Goal: Transaction & Acquisition: Book appointment/travel/reservation

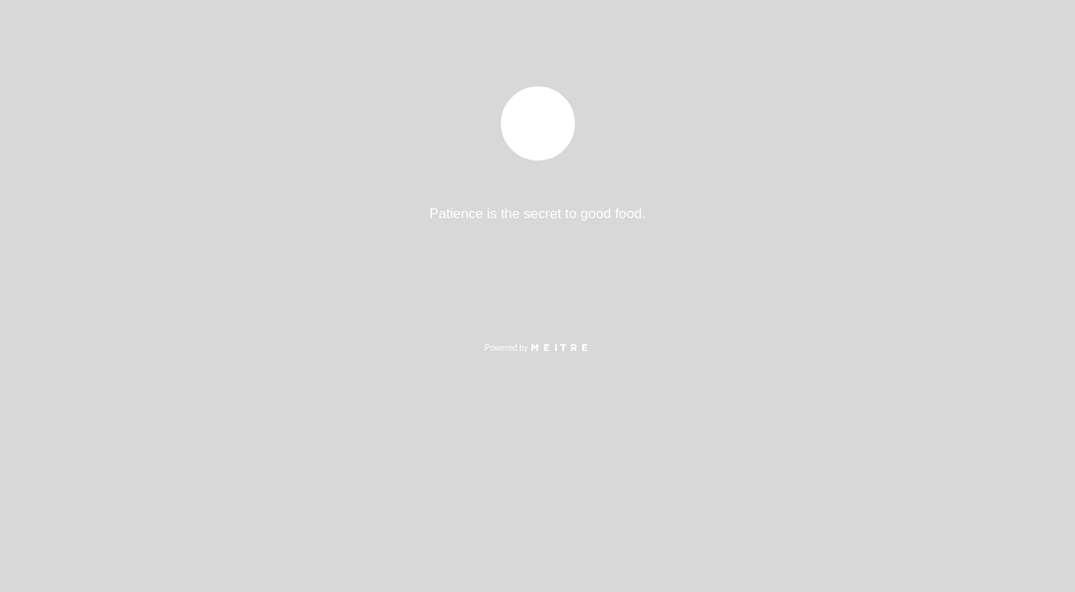
select select "es"
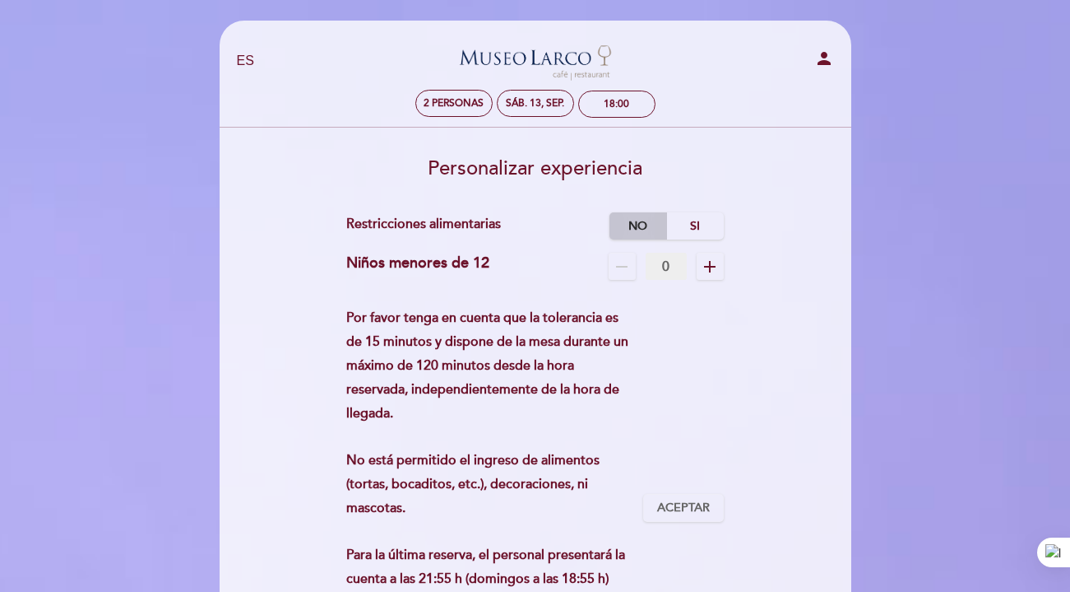
click at [633, 225] on label "No" at bounding box center [639, 225] width 58 height 27
click at [634, 225] on label "No" at bounding box center [639, 225] width 58 height 27
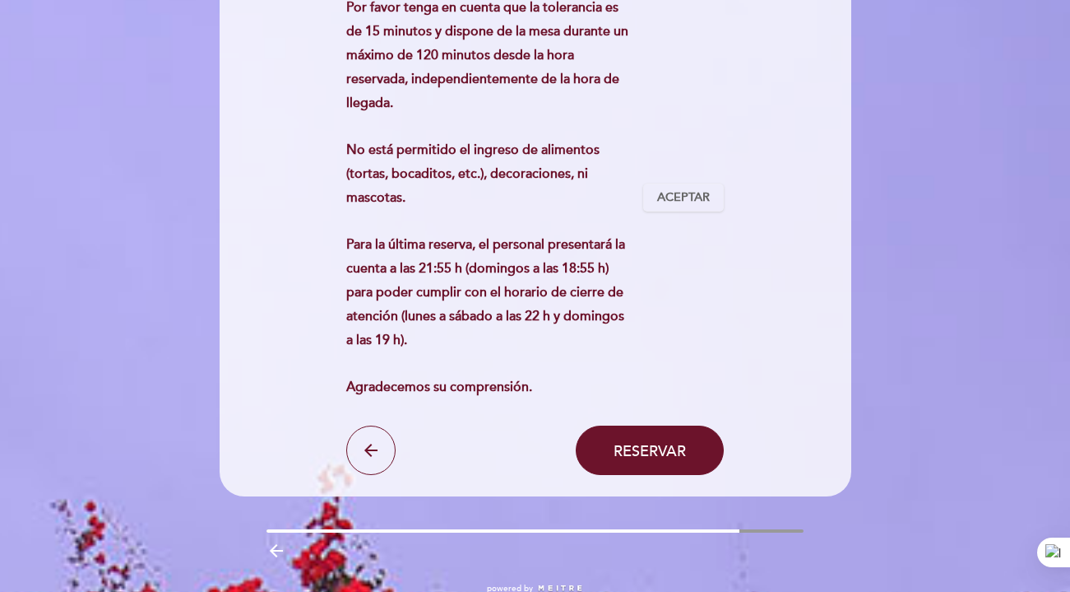
scroll to position [318, 0]
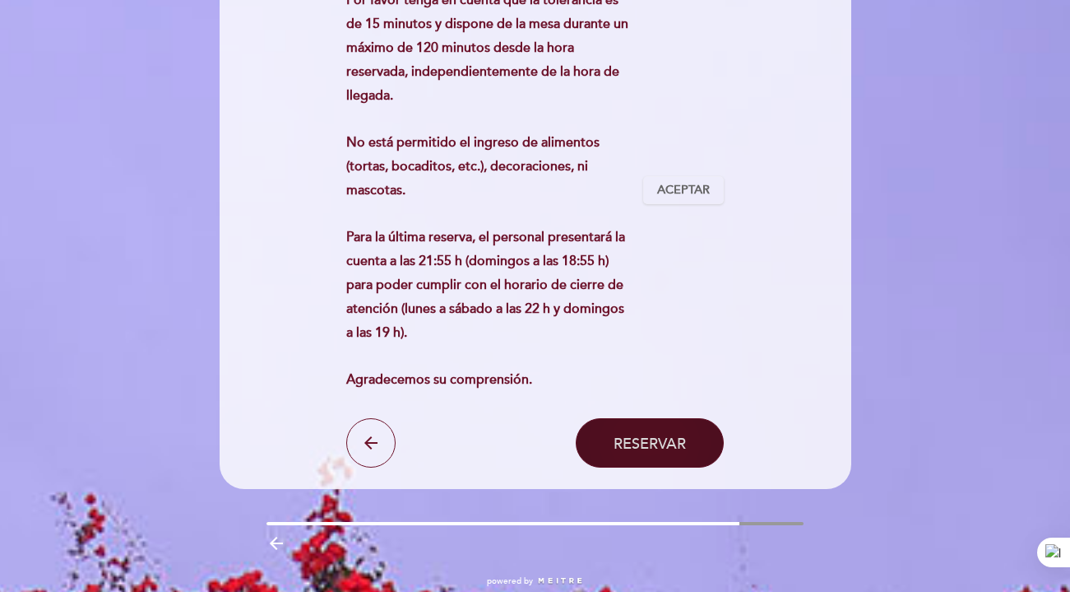
click at [643, 423] on button "Reservar" at bounding box center [650, 442] width 148 height 49
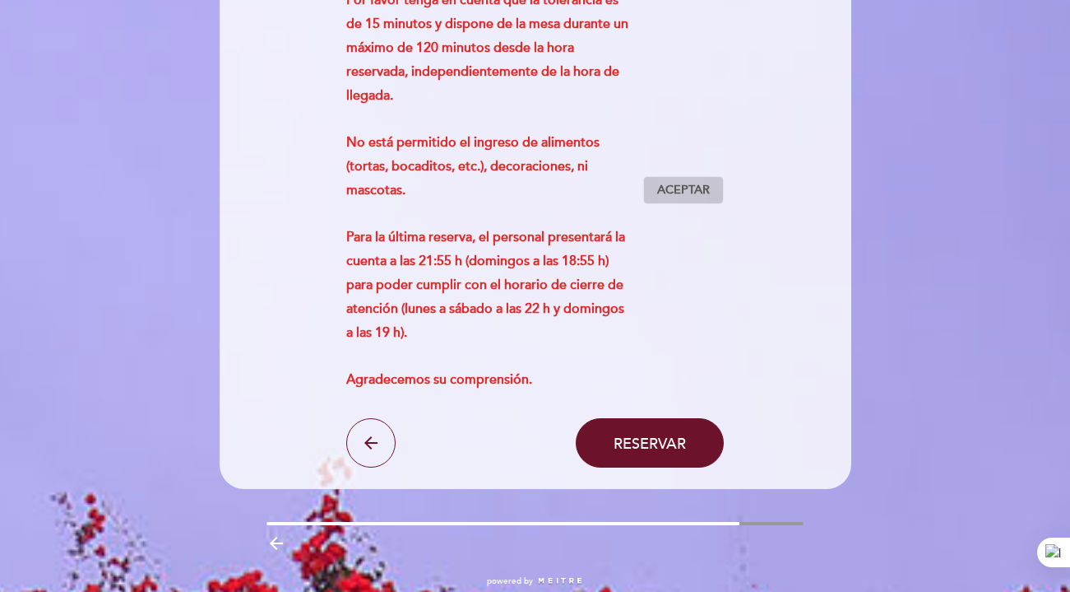
click at [698, 187] on span "Aceptar" at bounding box center [683, 190] width 53 height 17
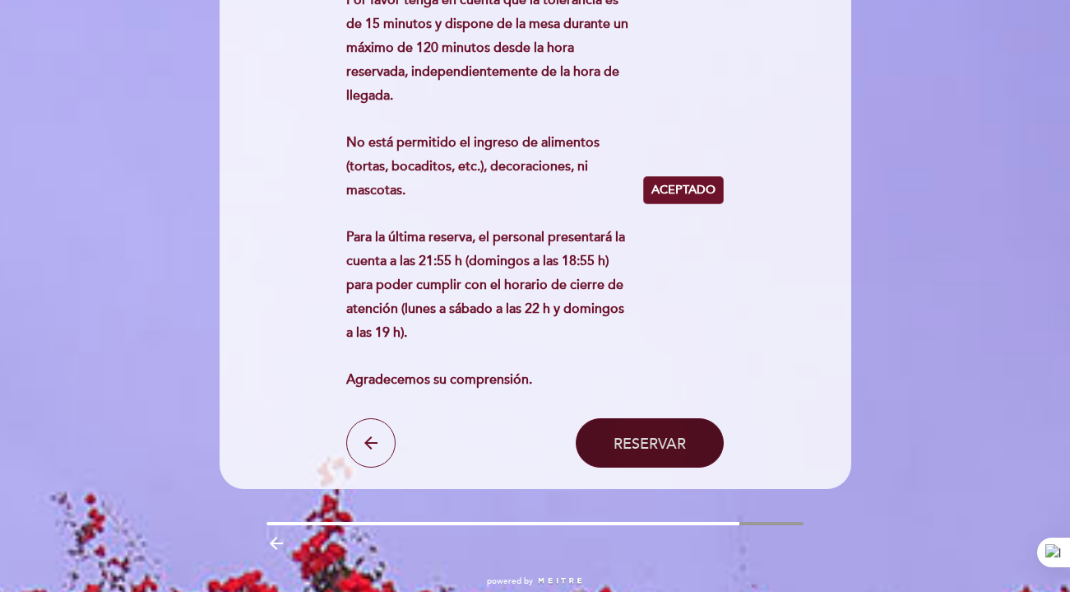
click at [625, 443] on span "Reservar" at bounding box center [650, 443] width 72 height 18
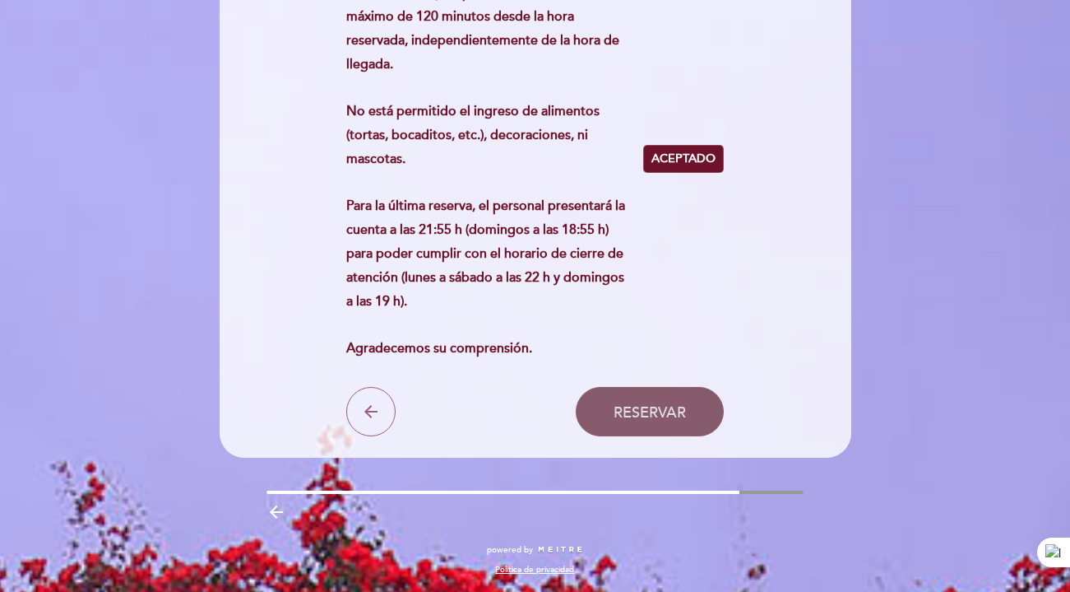
scroll to position [0, 0]
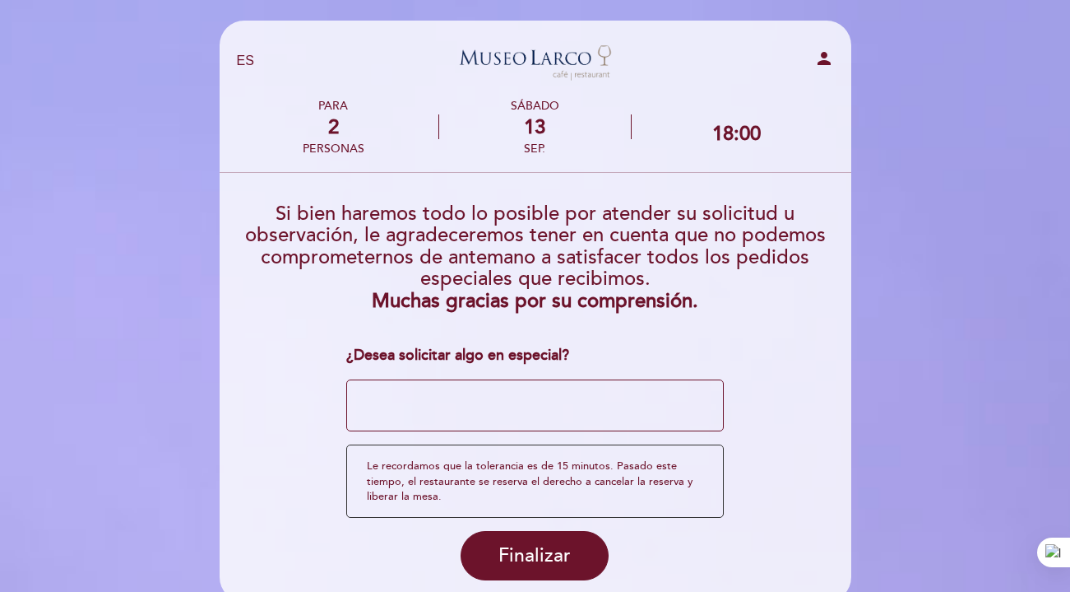
click at [647, 419] on textarea at bounding box center [535, 405] width 378 height 53
type textarea "q"
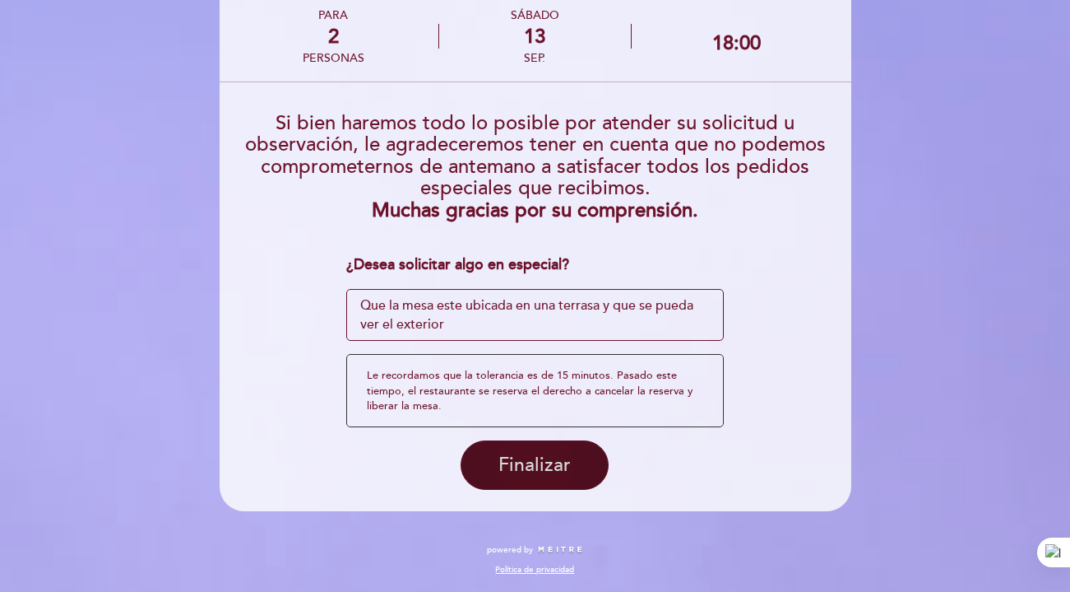
type textarea "Que la mesa este ubicada en una terrasa y que se pueda ver el exterior"
click at [528, 477] on button "Finalizar" at bounding box center [535, 464] width 148 height 49
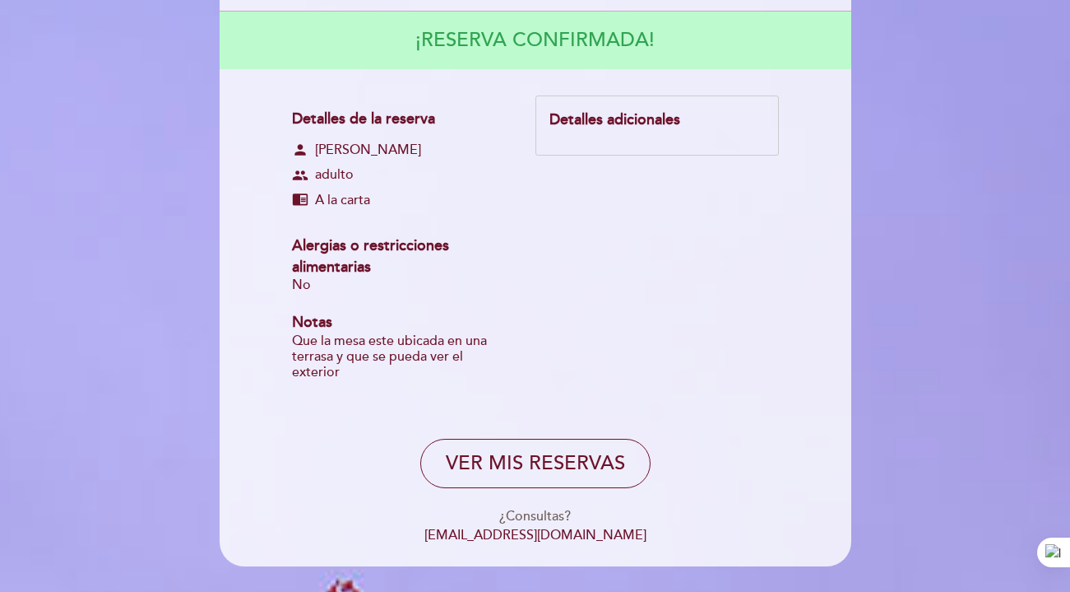
scroll to position [163, 0]
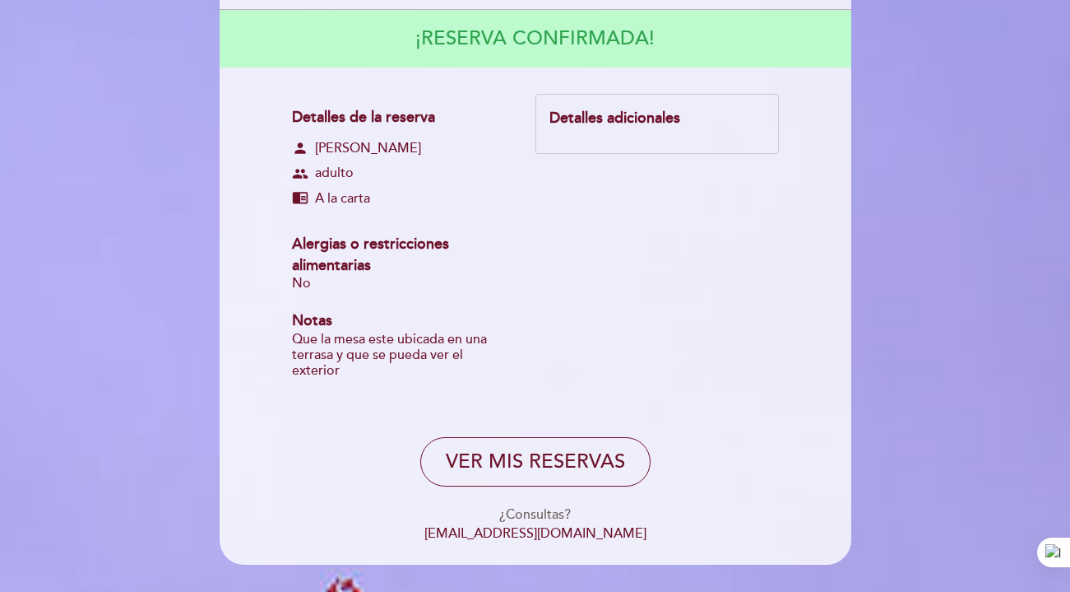
click at [604, 121] on div "Detalles adicionales" at bounding box center [657, 118] width 215 height 21
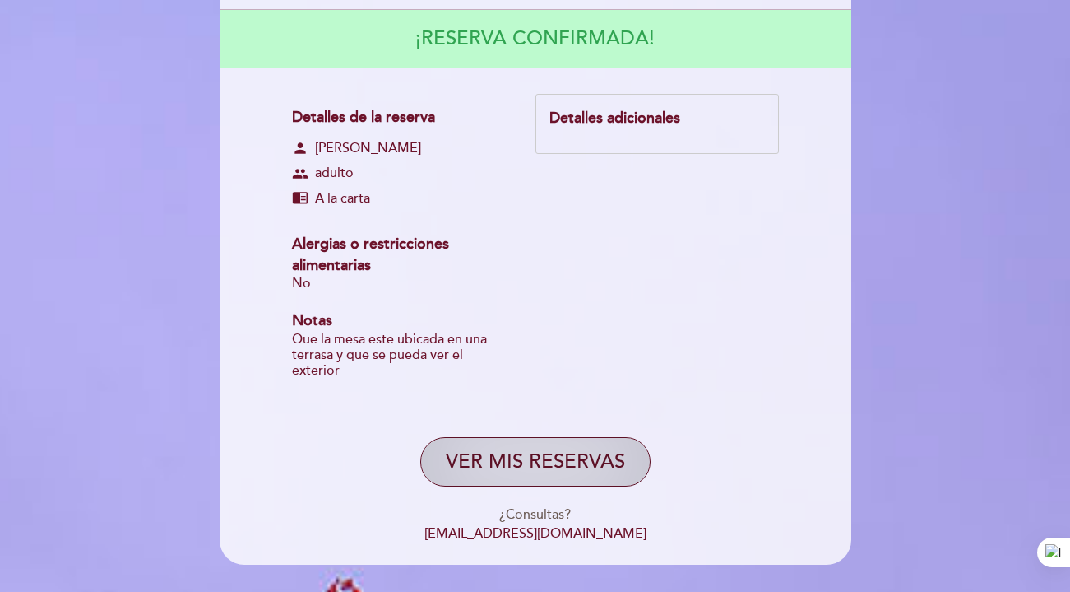
click at [527, 449] on button "VER MIS RESERVAS" at bounding box center [535, 461] width 230 height 49
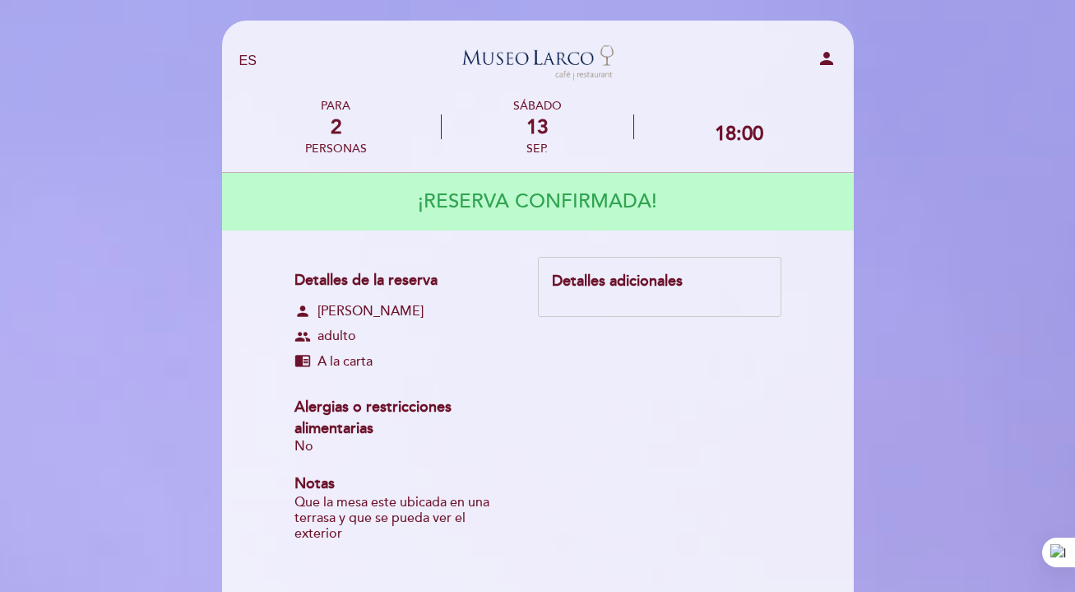
select select "es"
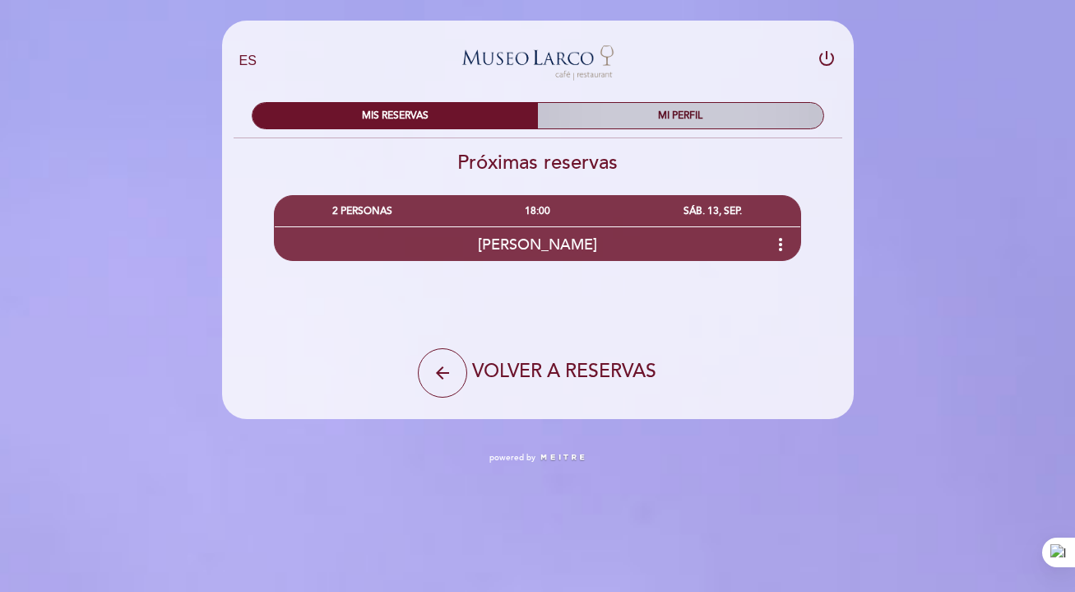
click at [642, 127] on div "MI PERFIL" at bounding box center [680, 116] width 285 height 26
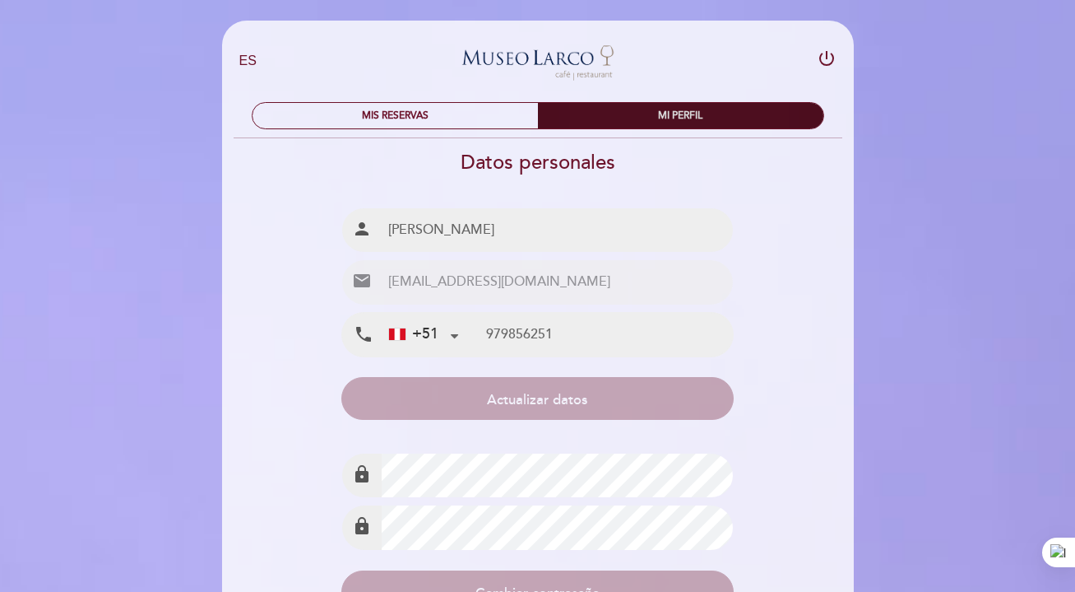
type input "979 856 251"
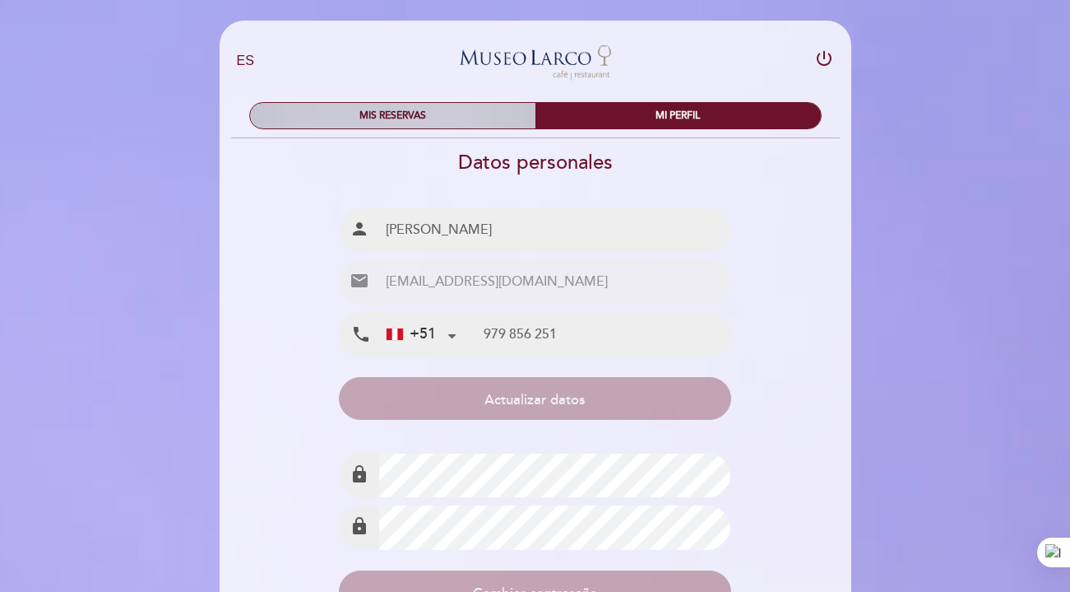
click at [448, 121] on div "MIS RESERVAS" at bounding box center [392, 116] width 285 height 26
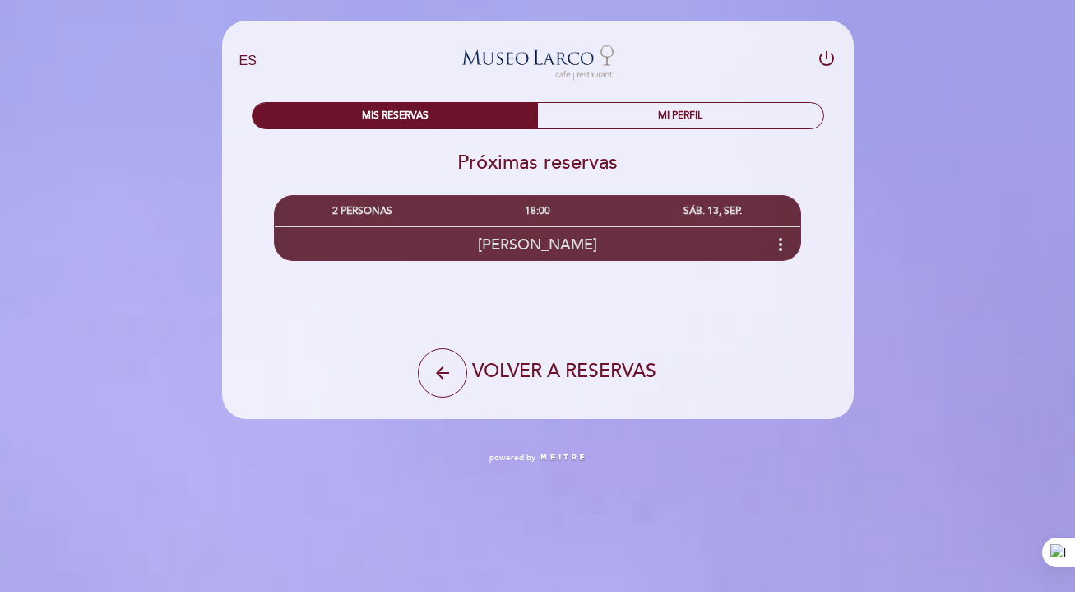
click at [550, 231] on div "[PERSON_NAME] more_vert" at bounding box center [538, 243] width 527 height 35
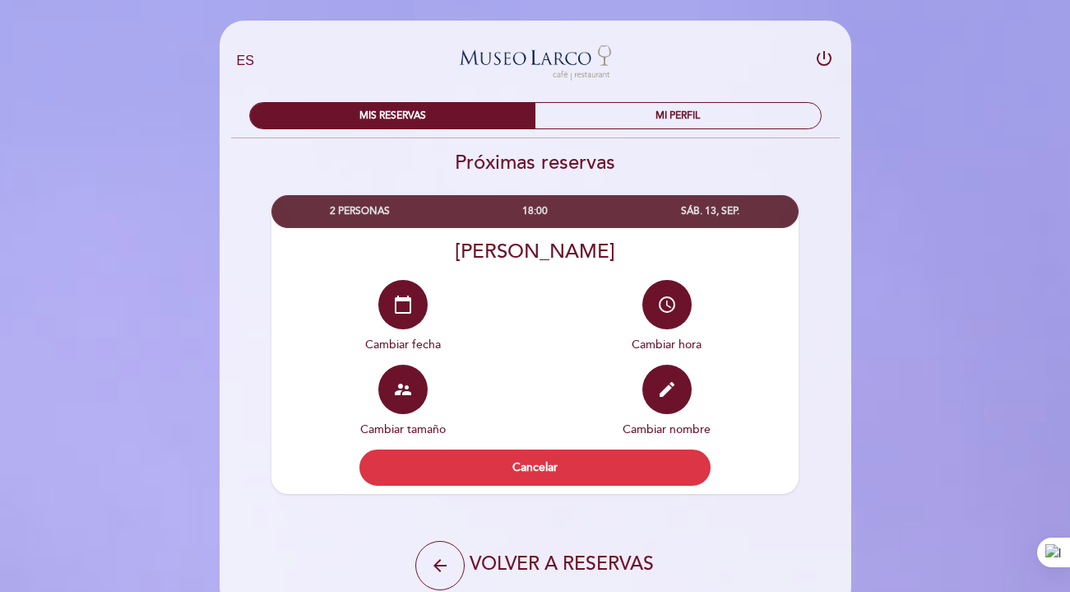
click at [549, 240] on div "[PERSON_NAME]" at bounding box center [535, 251] width 528 height 24
click at [550, 220] on div "18:00" at bounding box center [535, 211] width 175 height 30
